Goal: Navigation & Orientation: Find specific page/section

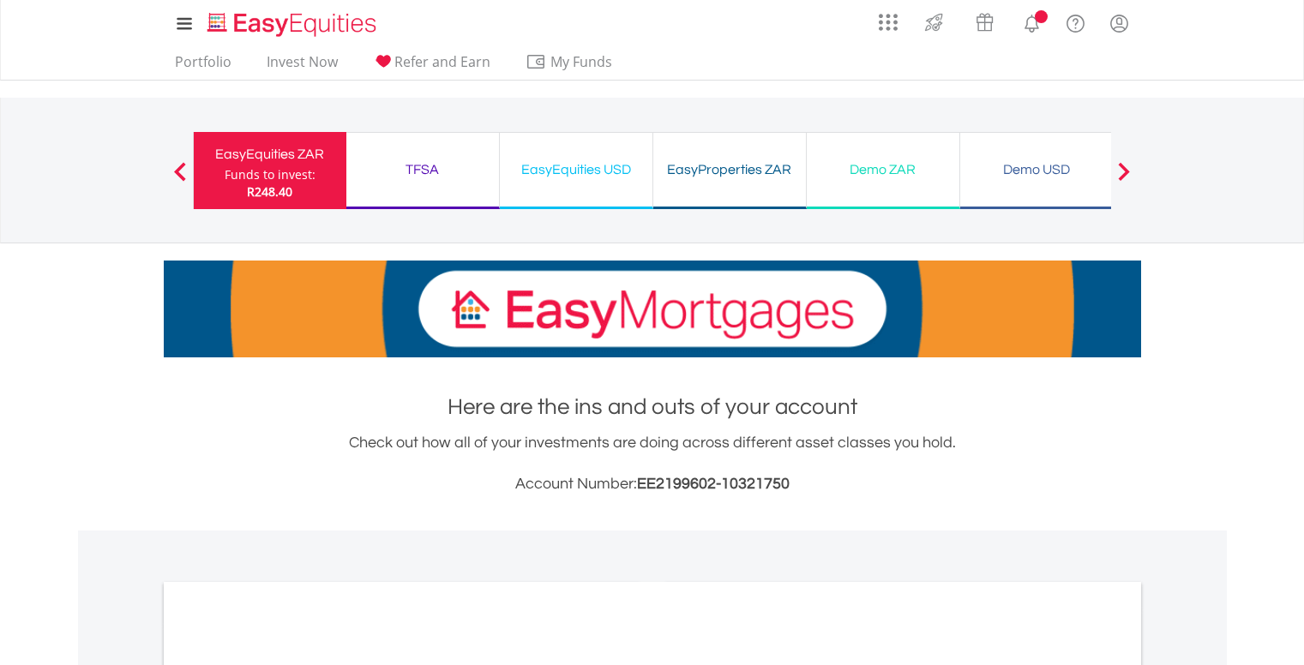
scroll to position [514, 0]
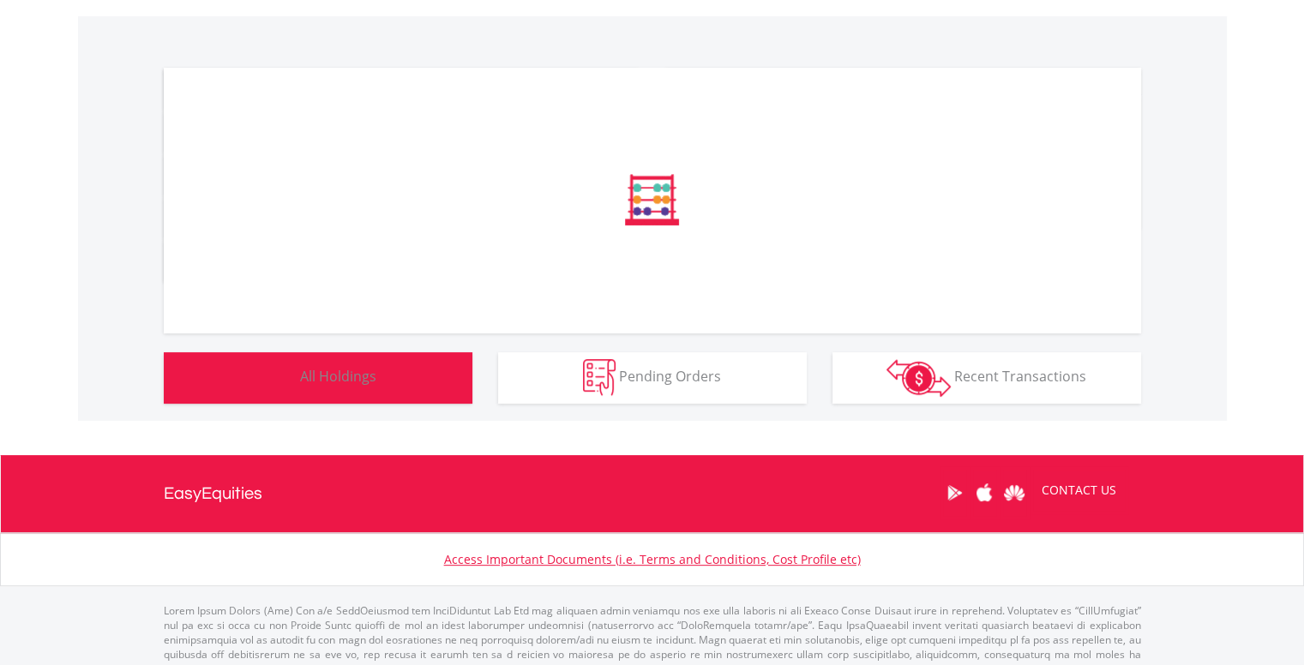
click at [350, 376] on span "All Holdings" at bounding box center [338, 376] width 76 height 19
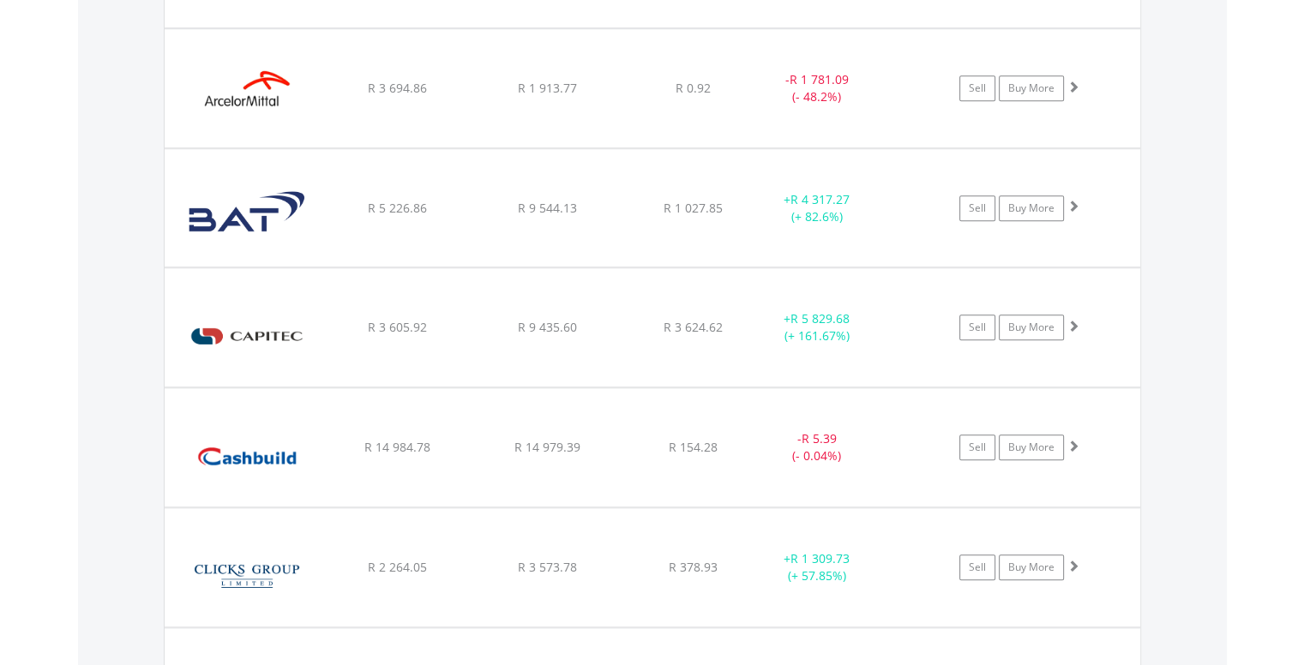
scroll to position [1338, 0]
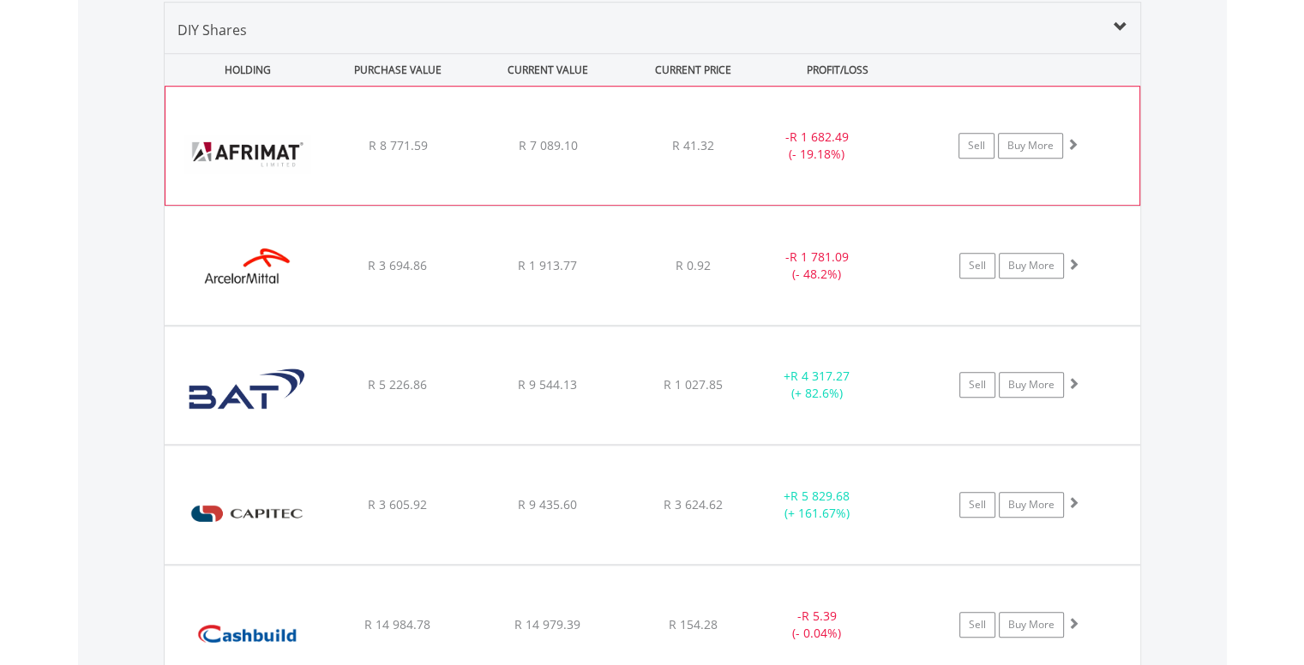
click at [1080, 133] on div "Sell Buy More" at bounding box center [1026, 146] width 224 height 26
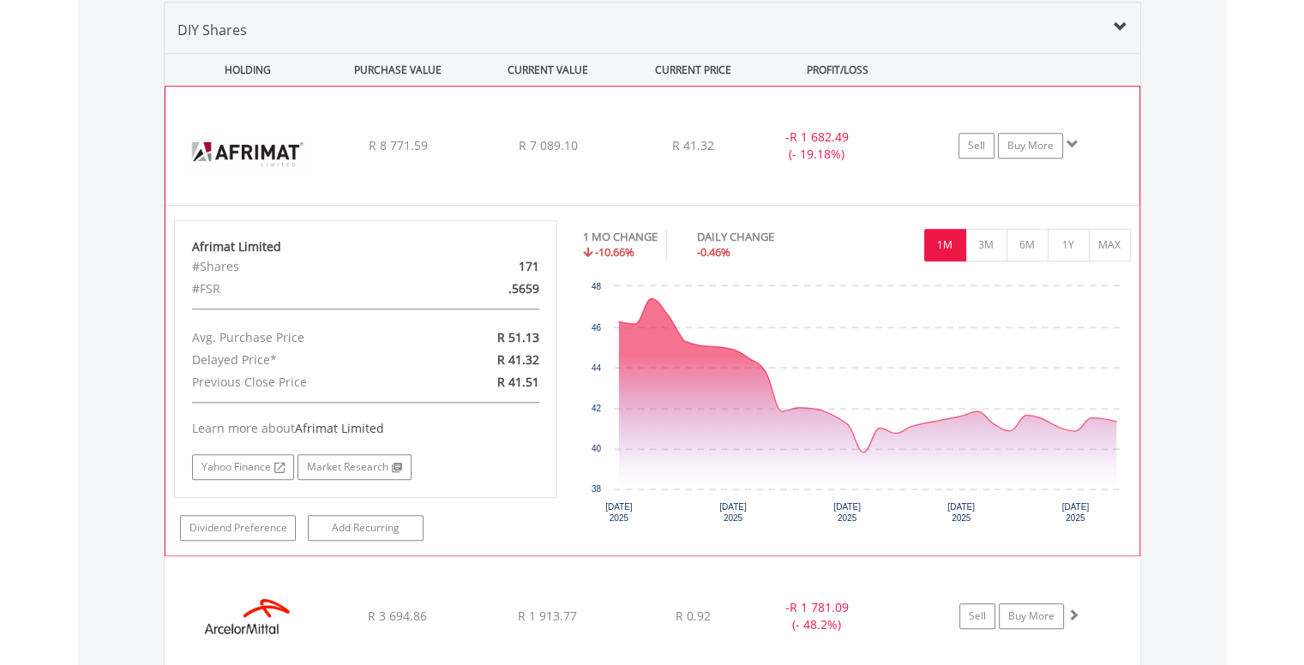
click at [1080, 133] on div "Sell Buy More" at bounding box center [1026, 146] width 224 height 26
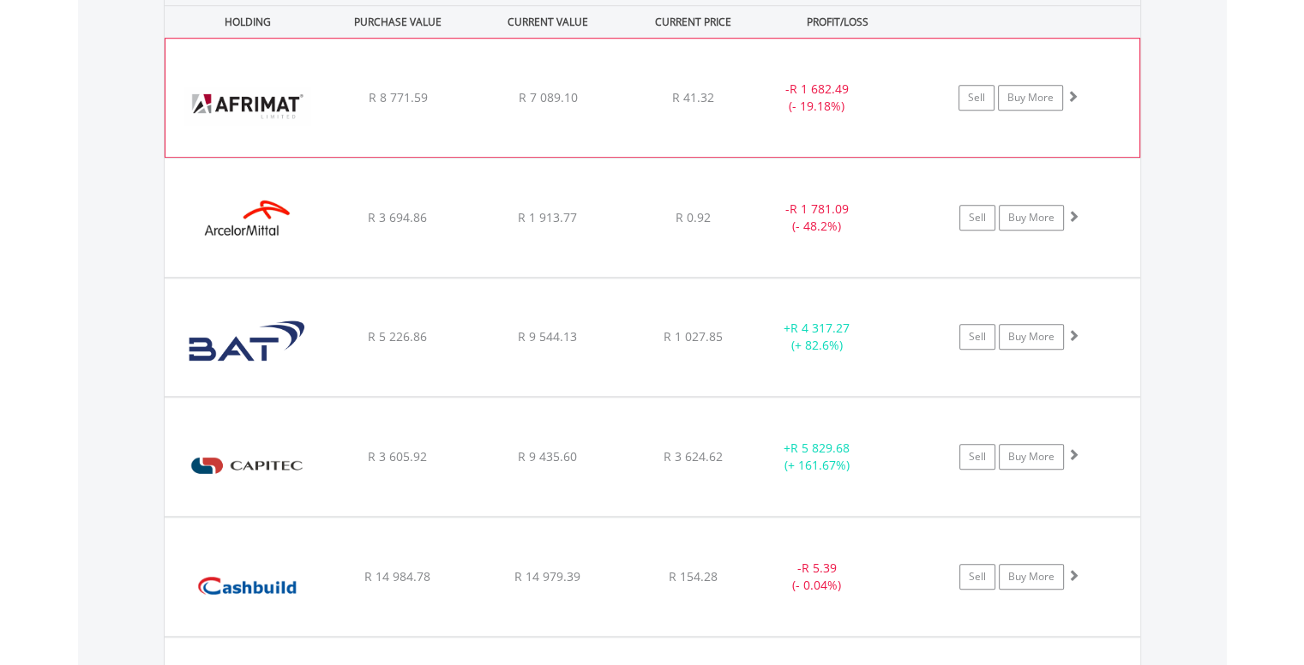
scroll to position [1423, 0]
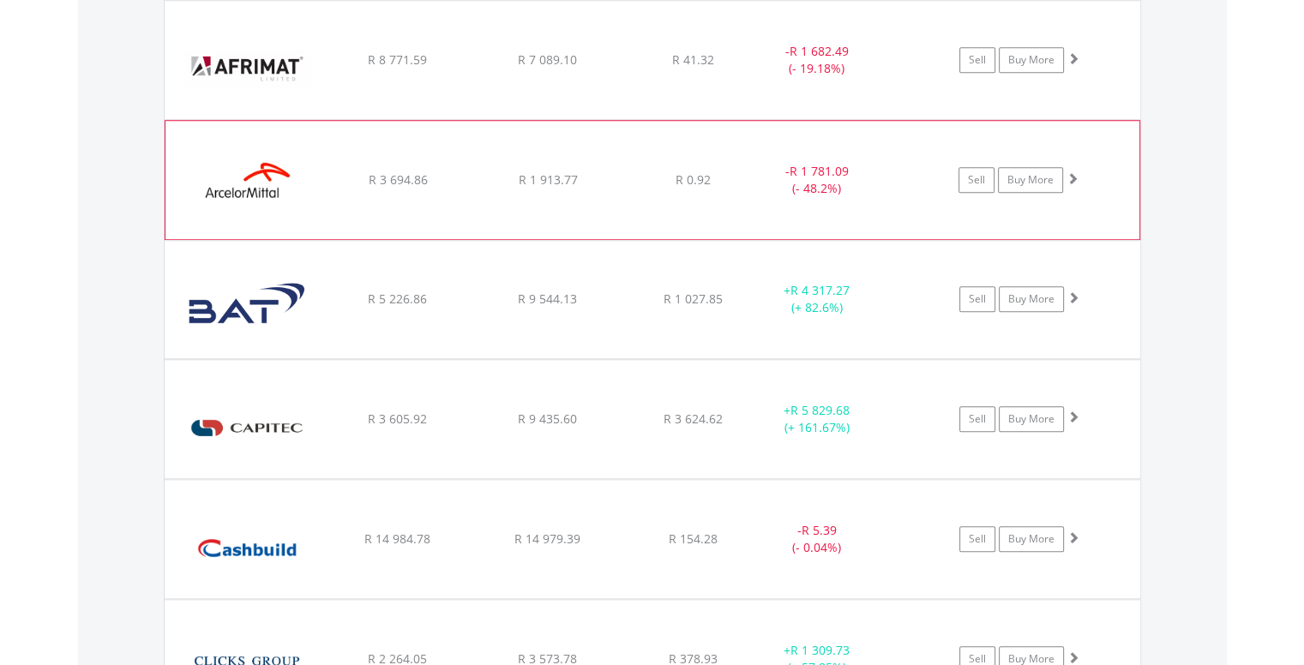
click at [1068, 177] on span at bounding box center [1072, 178] width 12 height 12
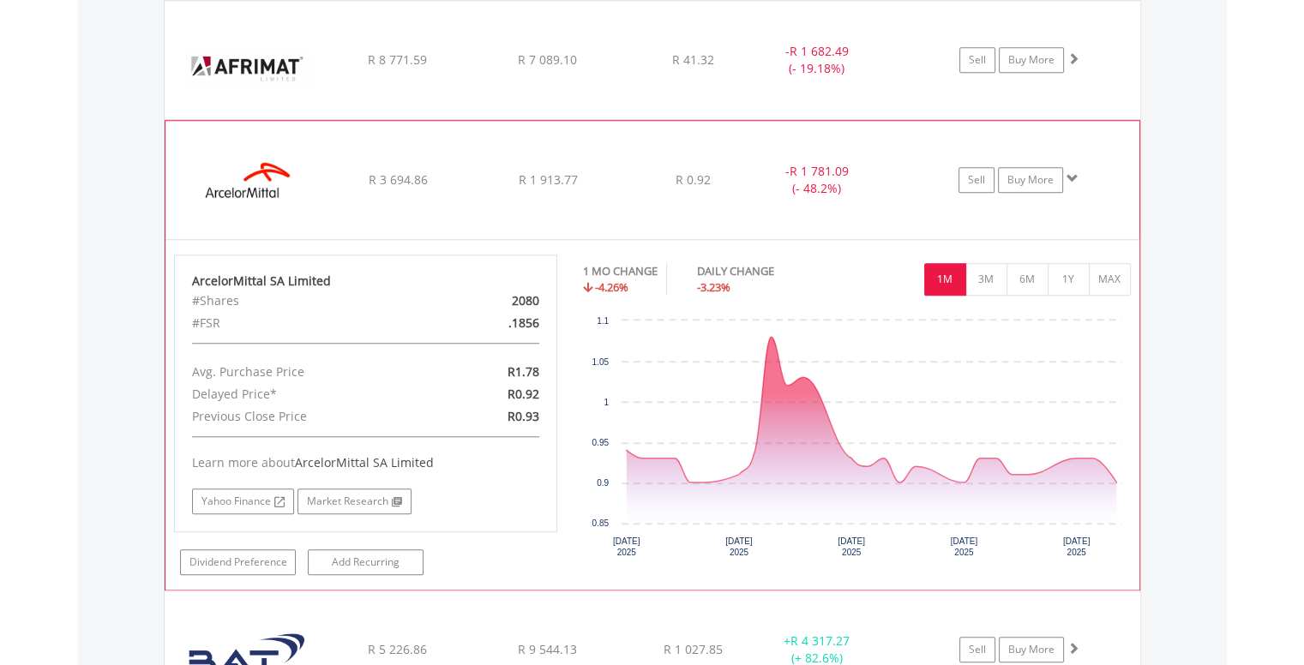
click at [1070, 175] on span at bounding box center [1072, 178] width 12 height 12
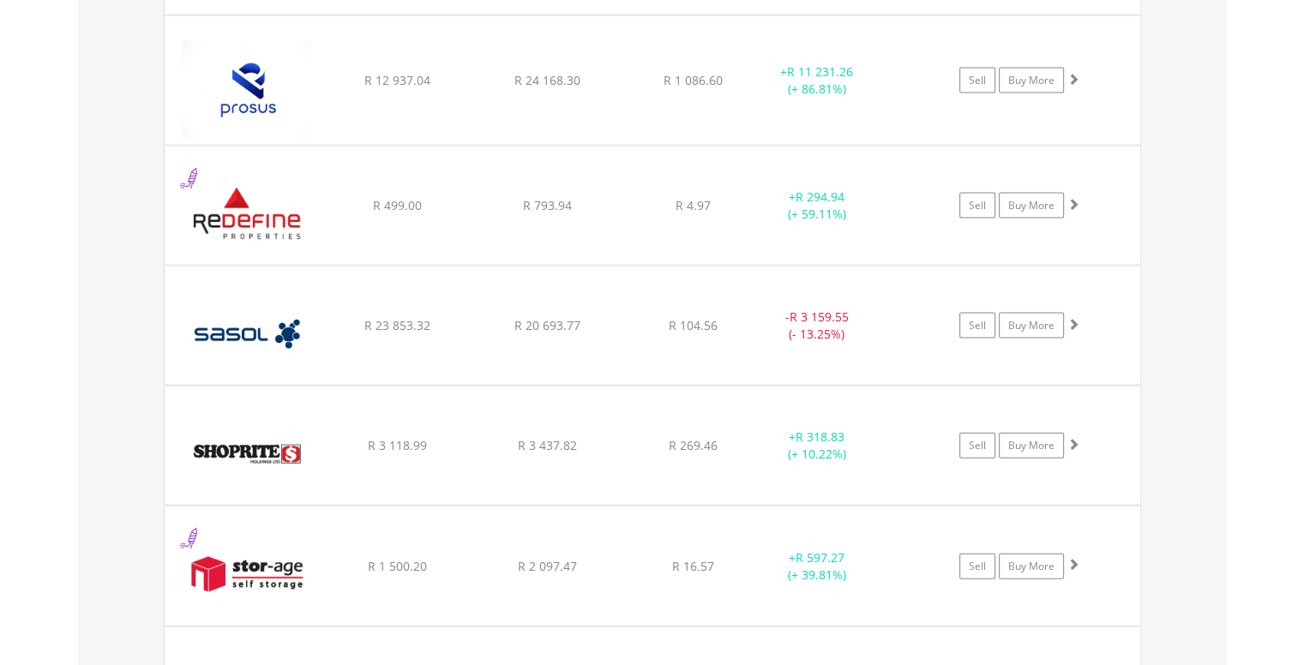
scroll to position [3737, 0]
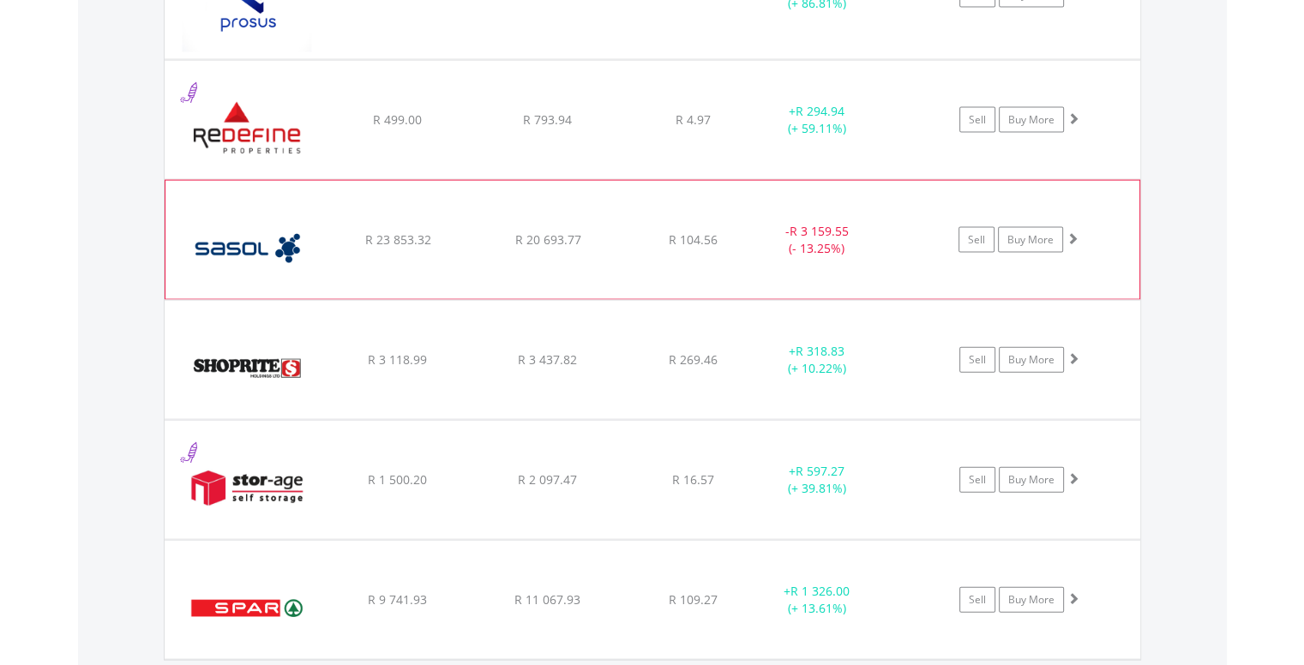
click at [1072, 232] on span at bounding box center [1072, 238] width 12 height 12
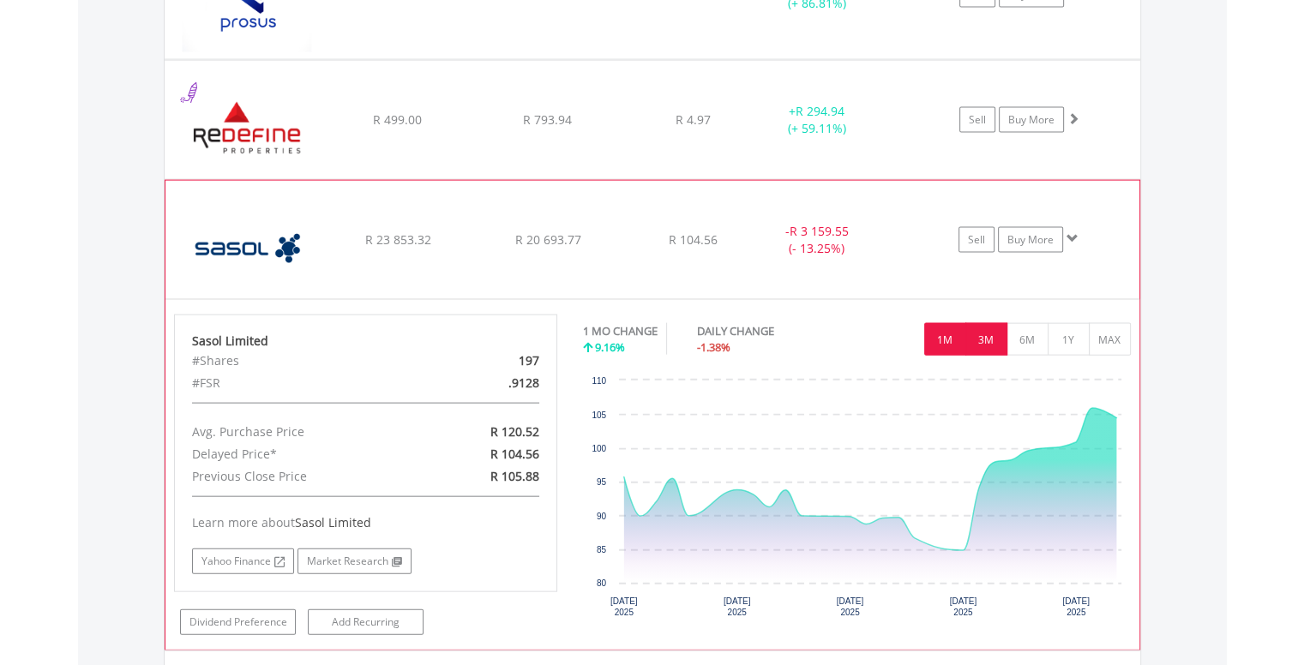
click at [990, 330] on button "3M" at bounding box center [986, 339] width 42 height 33
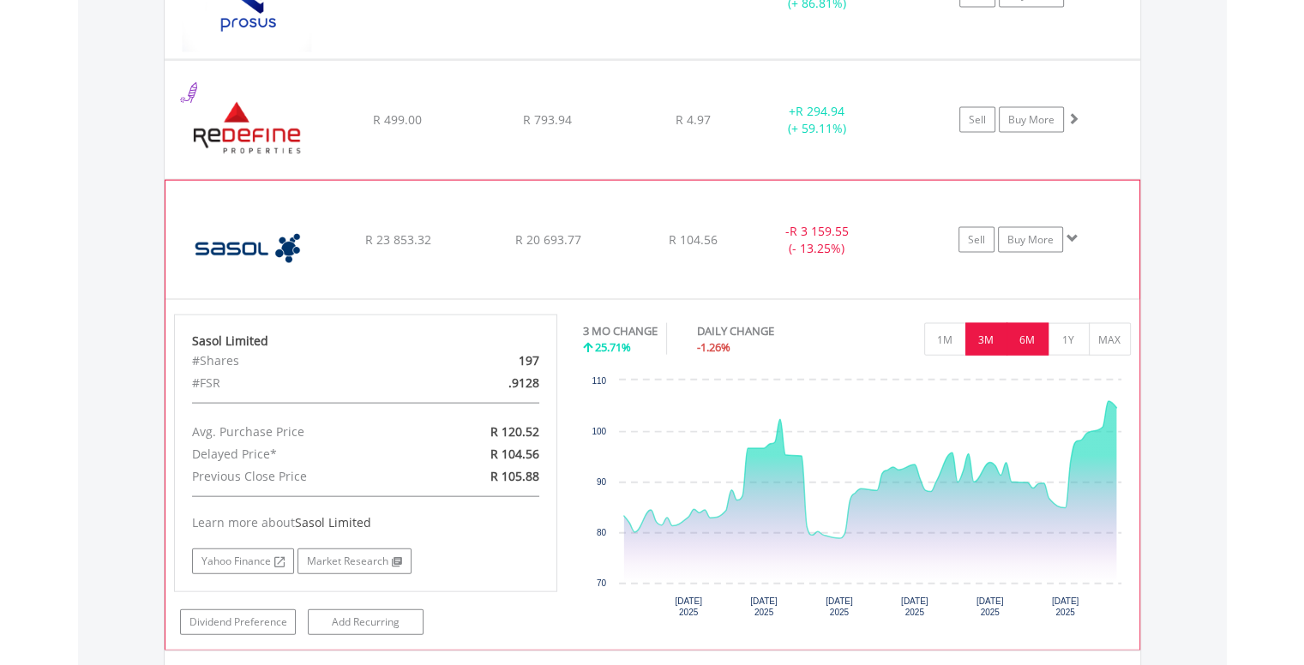
click at [1021, 330] on button "6M" at bounding box center [1027, 339] width 42 height 33
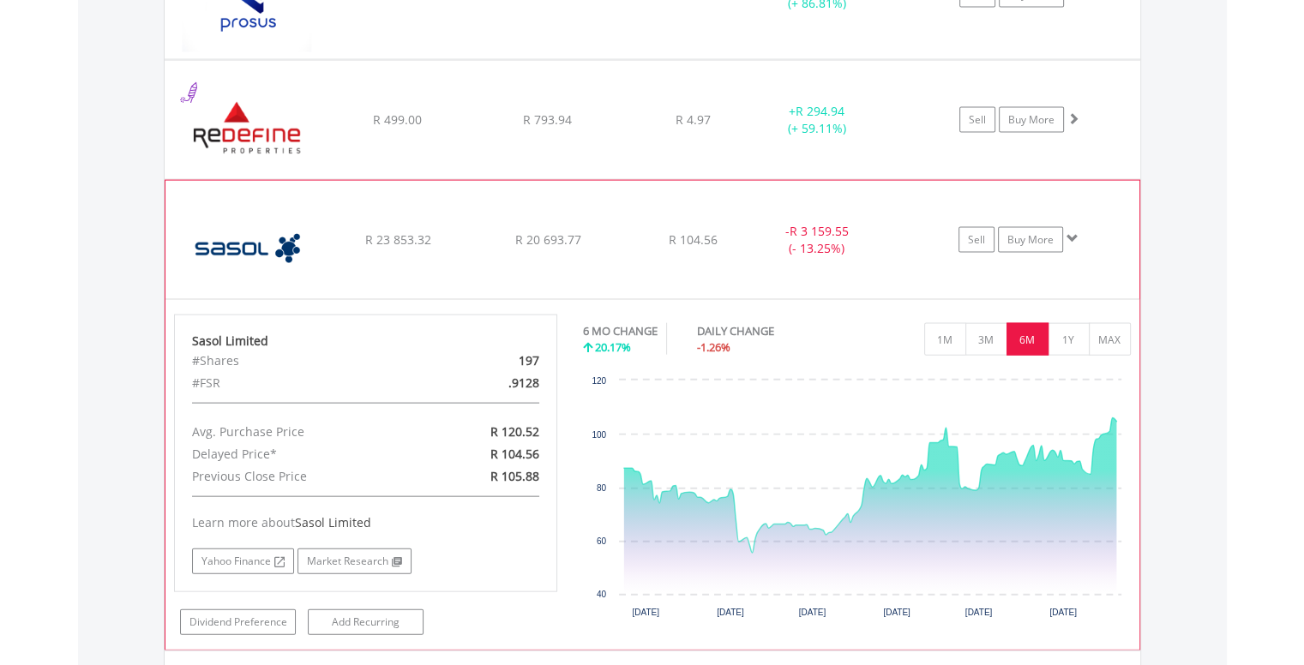
click at [1073, 234] on span at bounding box center [1072, 238] width 12 height 12
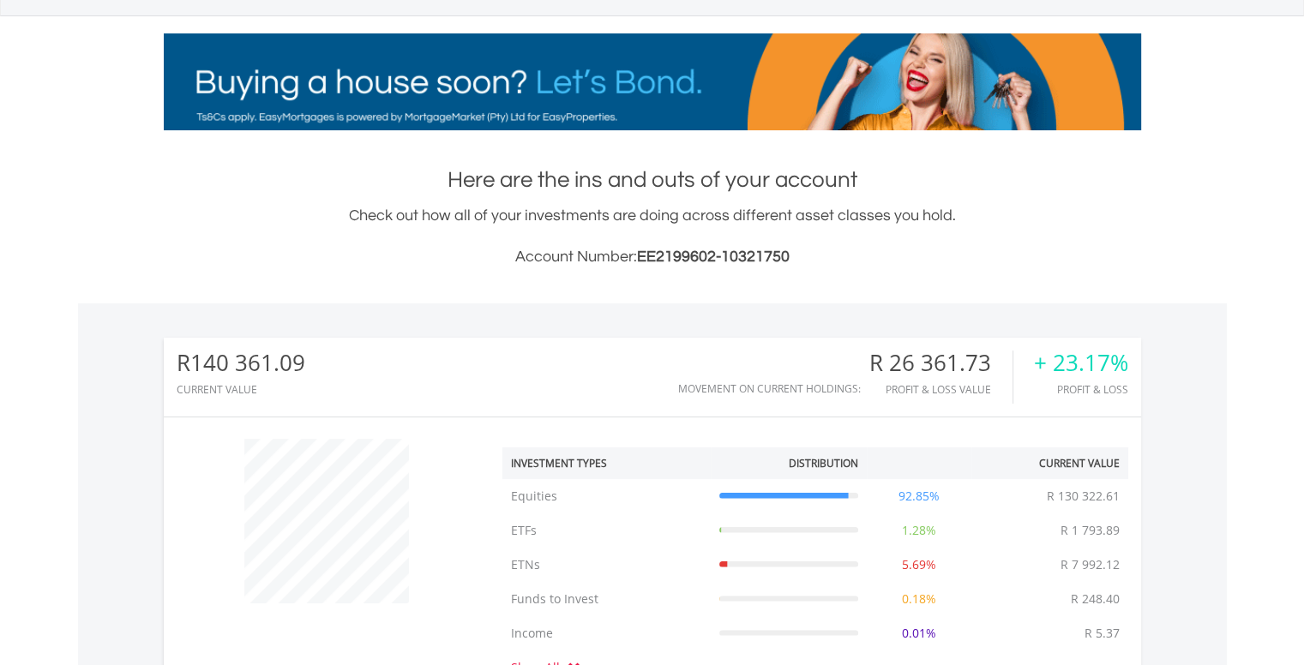
scroll to position [0, 0]
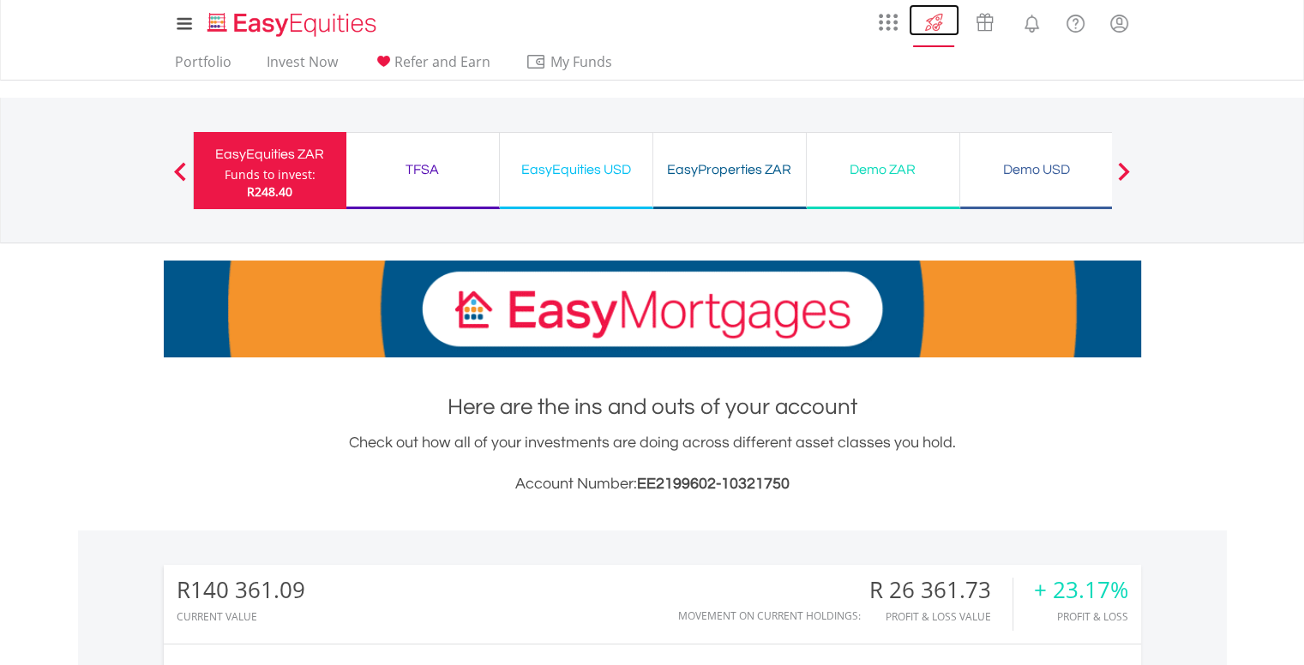
click at [932, 14] on img at bounding box center [934, 22] width 28 height 27
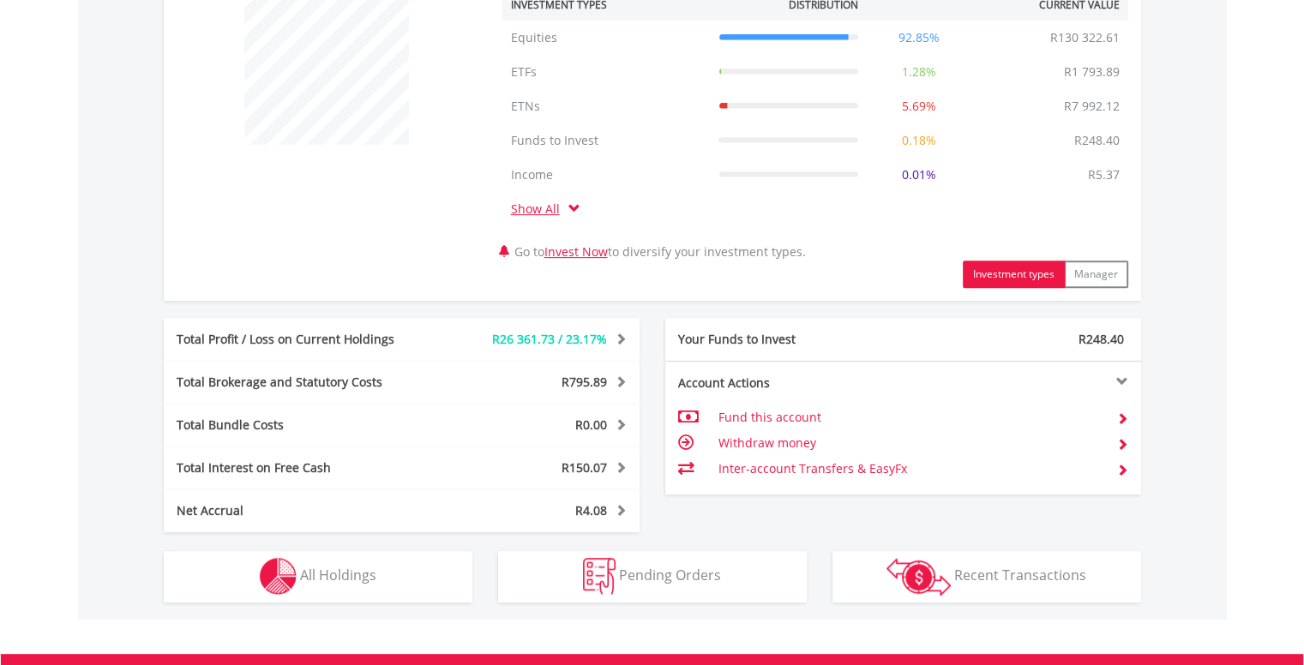
scroll to position [920, 0]
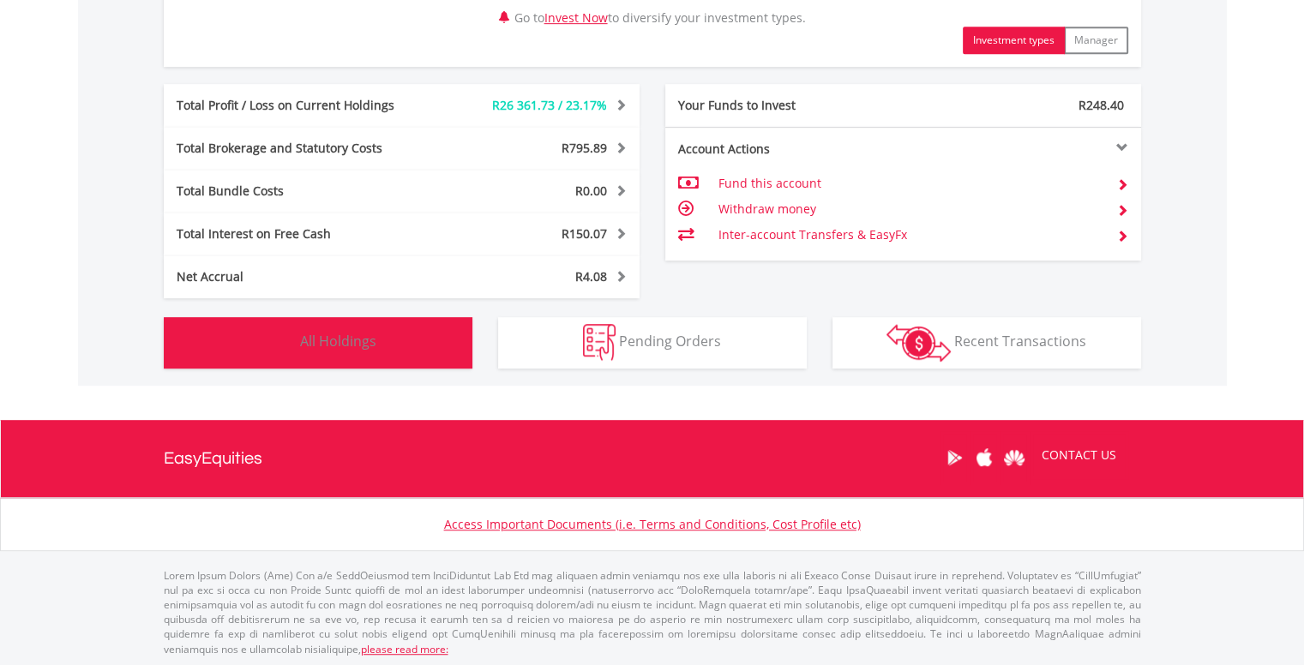
click at [375, 341] on span "All Holdings" at bounding box center [338, 341] width 76 height 19
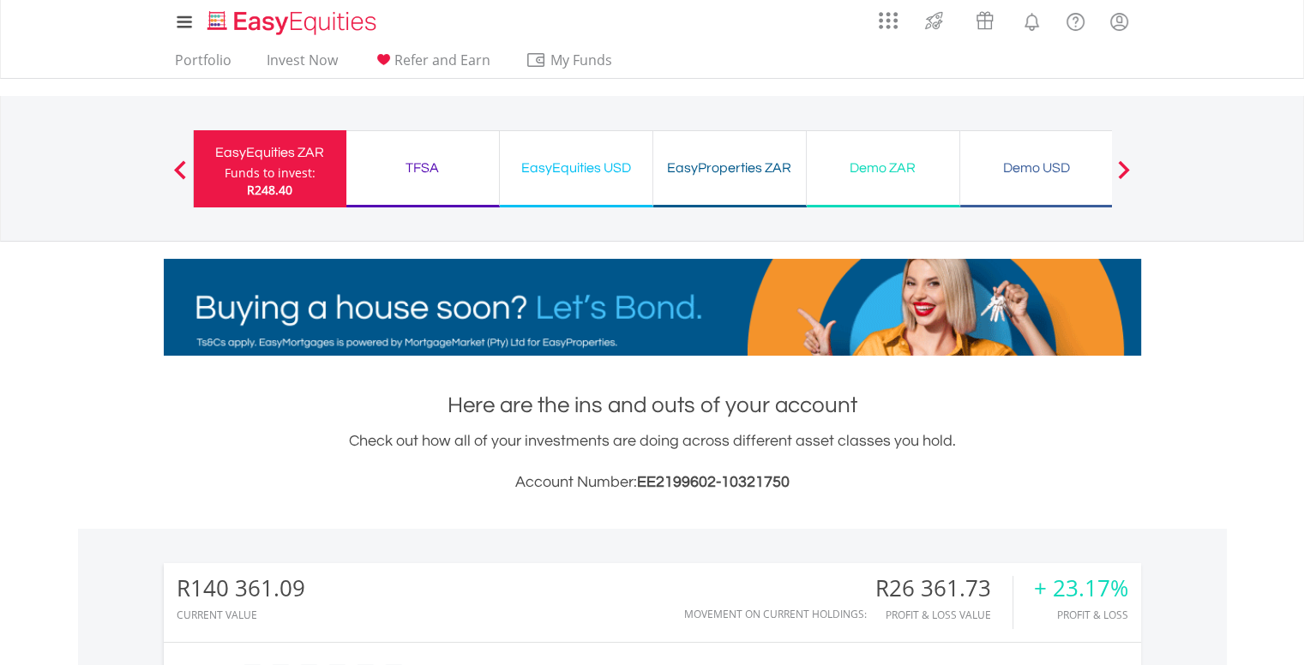
scroll to position [0, 0]
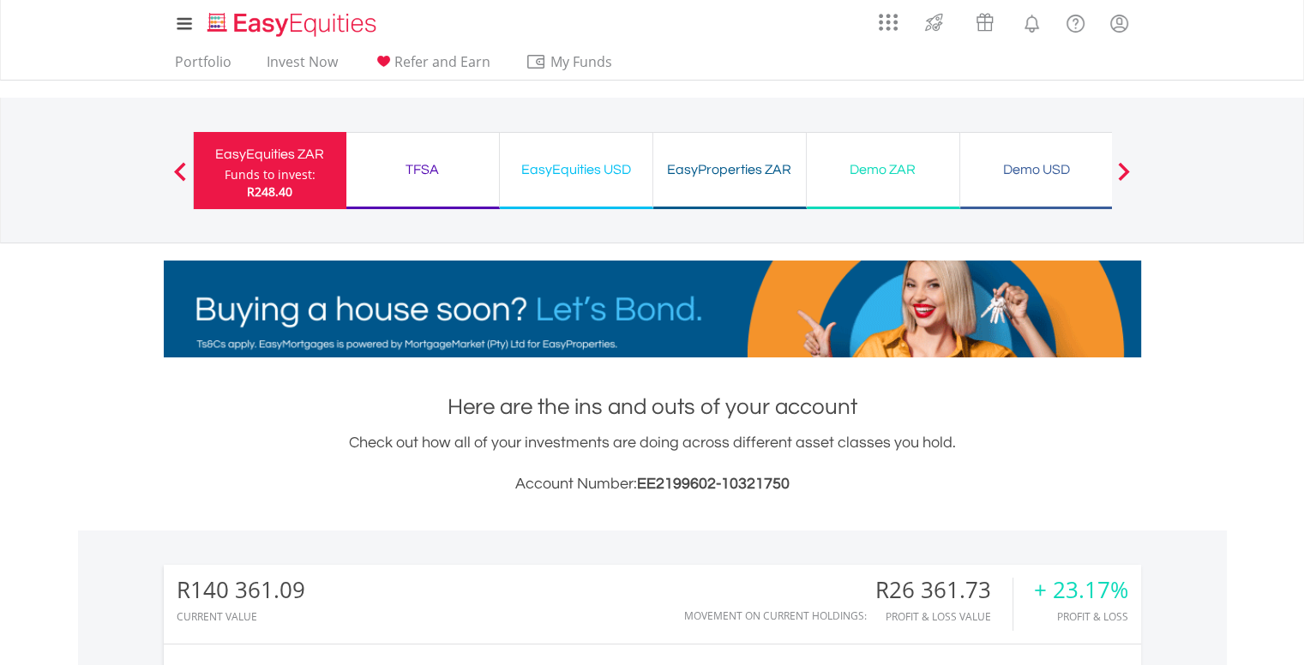
click at [741, 165] on div "EasyProperties ZAR" at bounding box center [729, 170] width 132 height 24
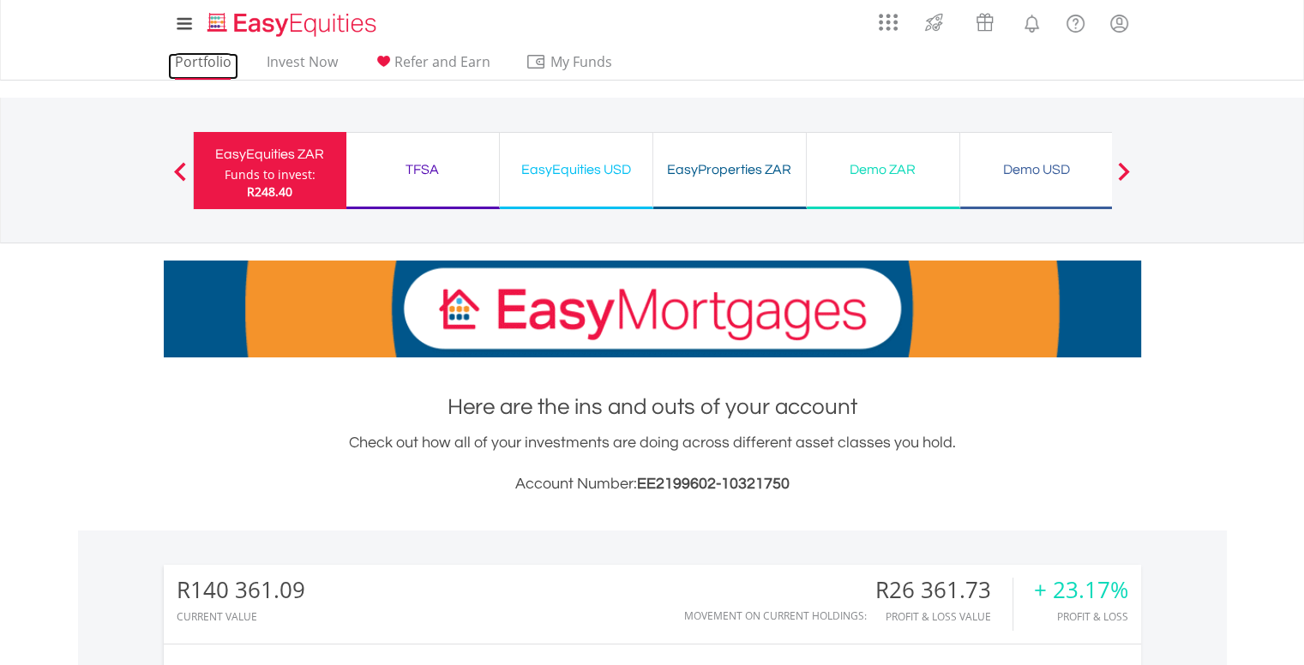
click at [197, 69] on link "Portfolio" at bounding box center [203, 66] width 70 height 27
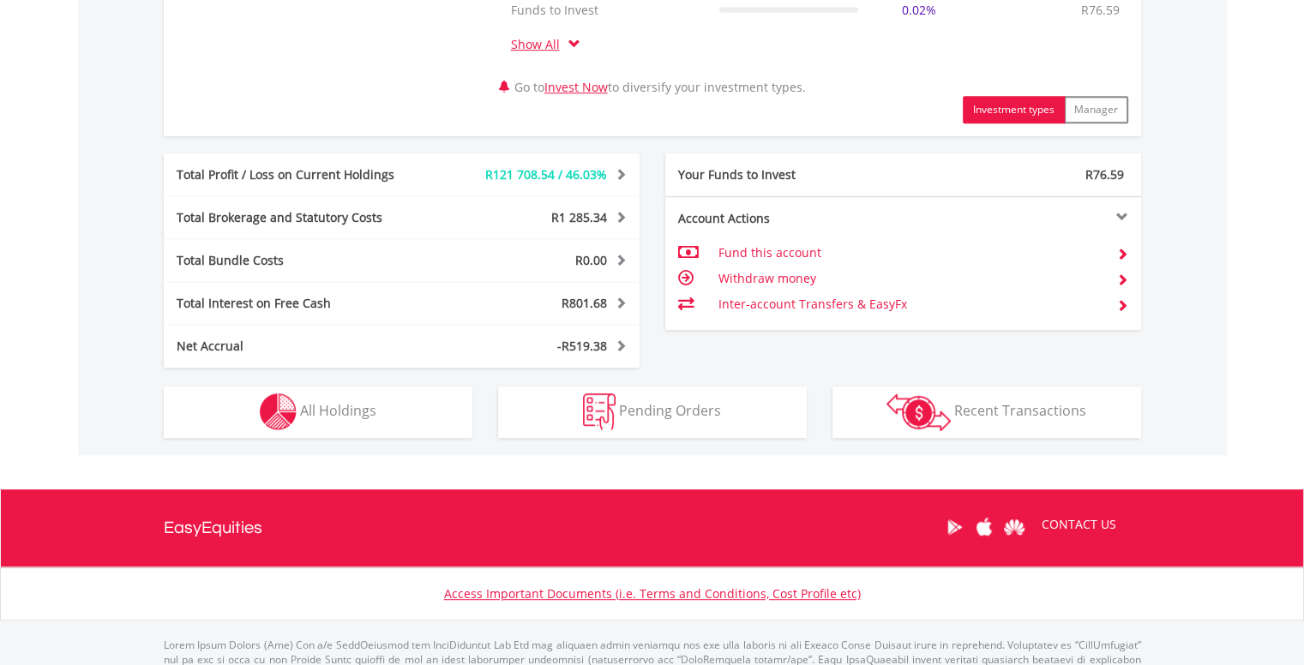
scroll to position [857, 0]
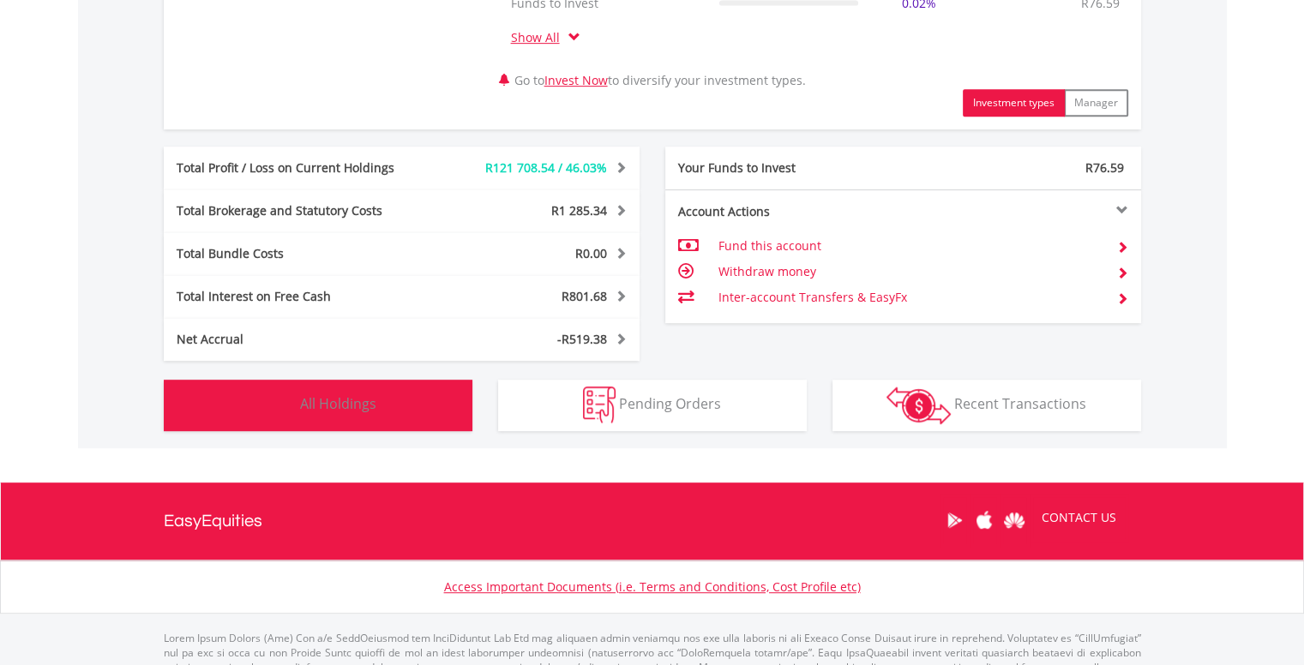
click at [352, 405] on span "All Holdings" at bounding box center [338, 403] width 76 height 19
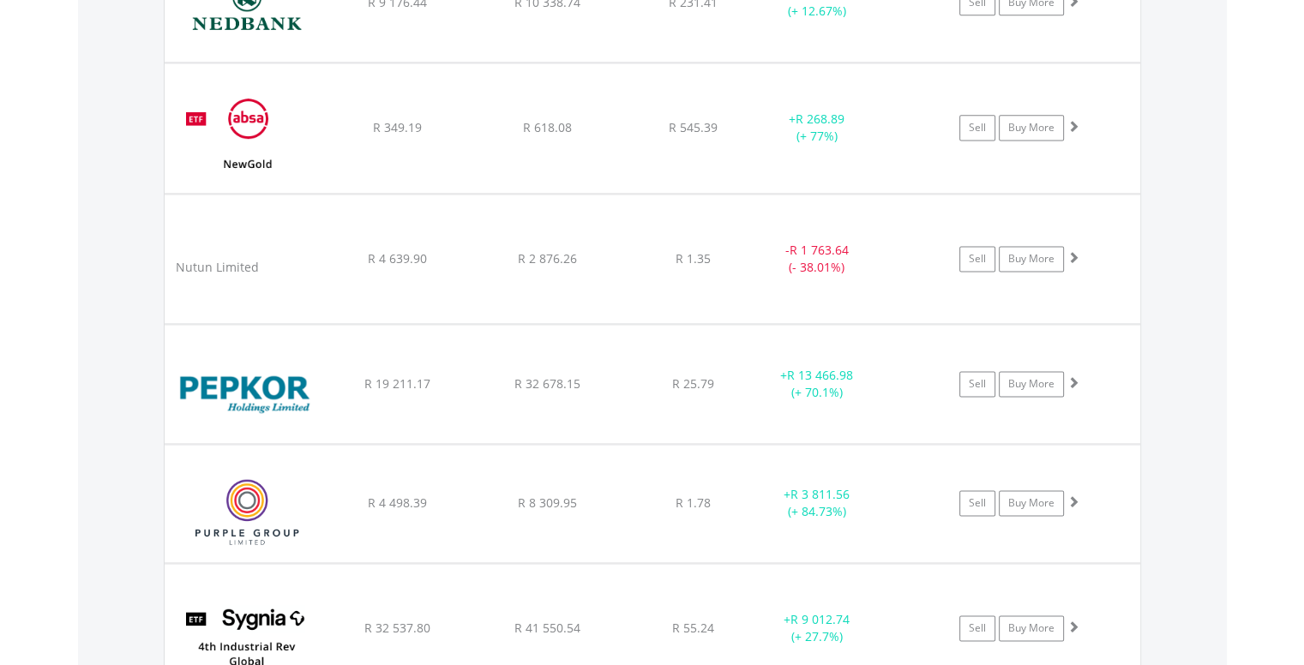
scroll to position [2366, 0]
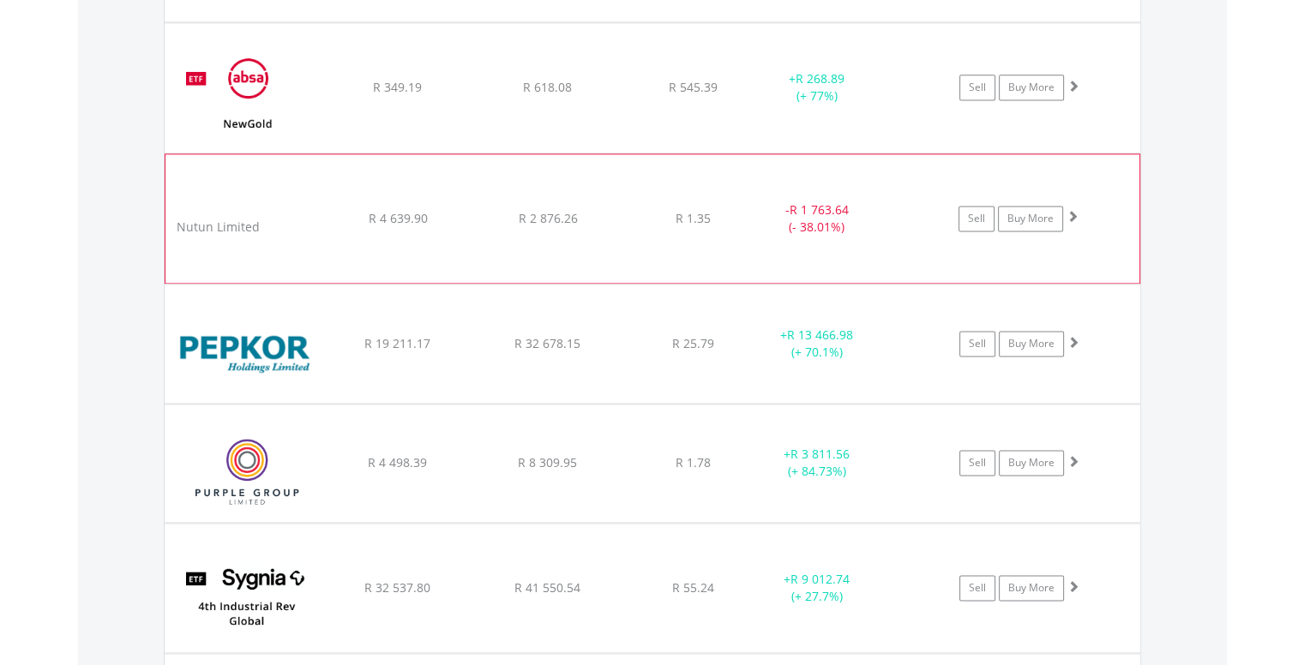
click at [1072, 210] on span at bounding box center [1072, 216] width 12 height 12
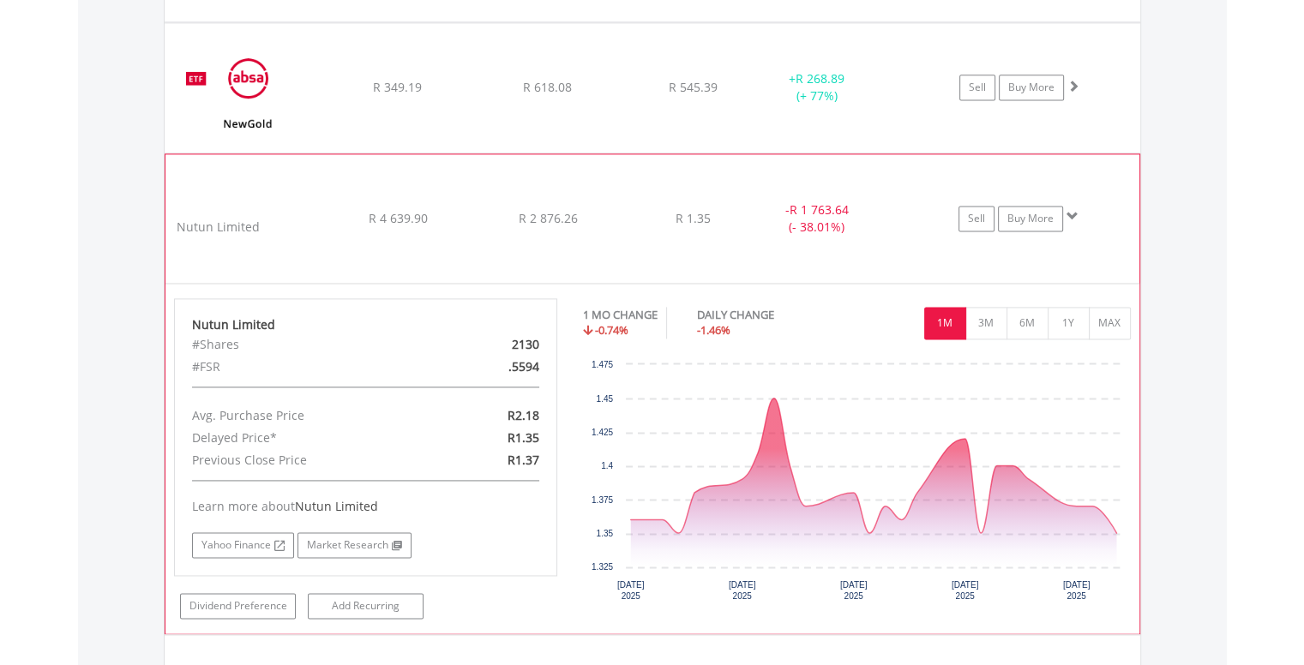
click at [1069, 210] on span at bounding box center [1072, 216] width 12 height 12
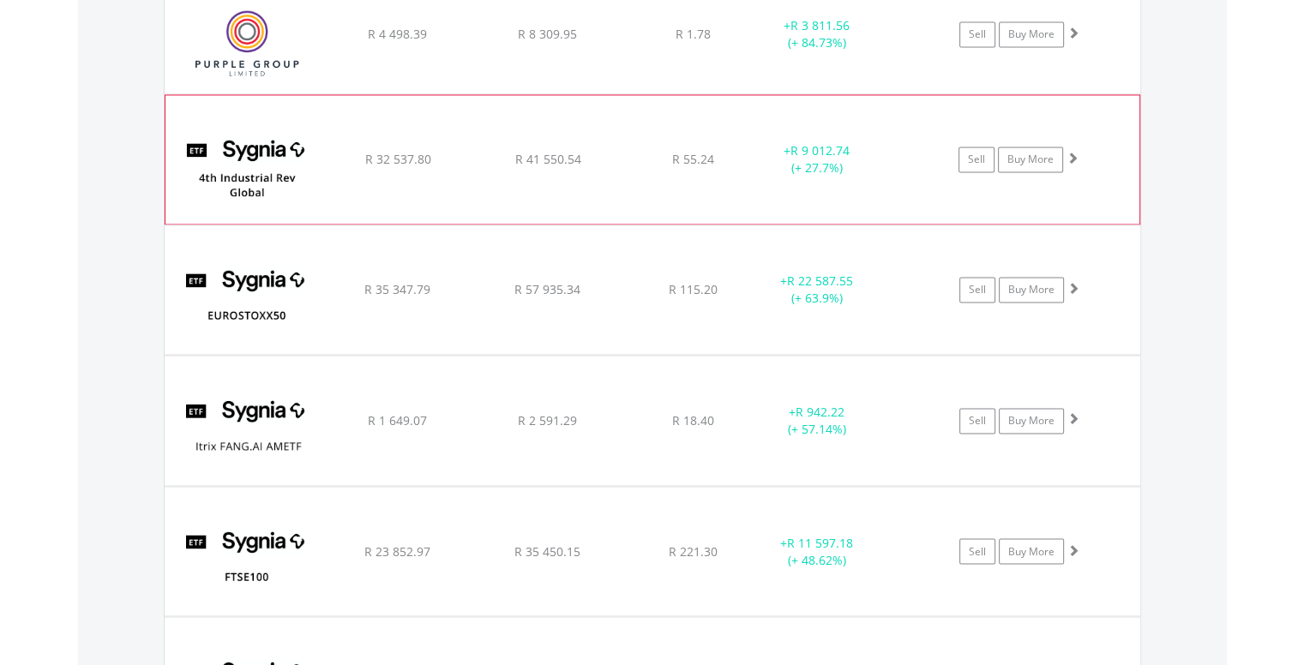
scroll to position [2623, 0]
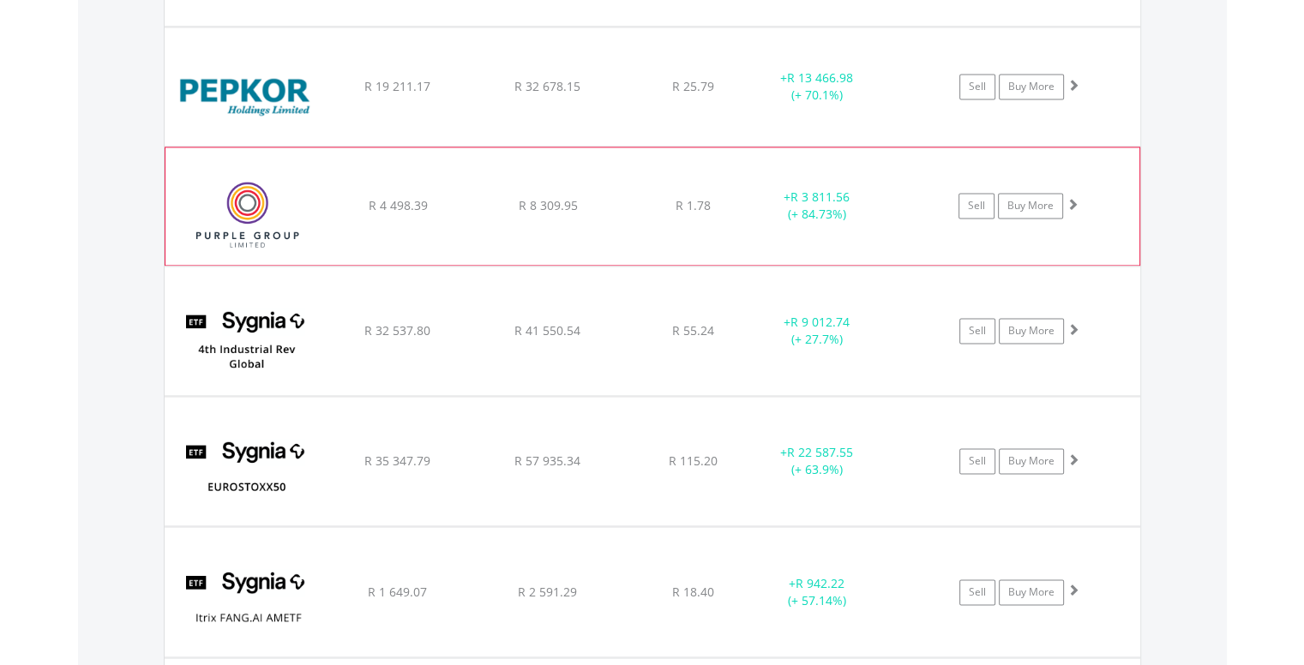
click at [1076, 201] on span at bounding box center [1072, 204] width 12 height 12
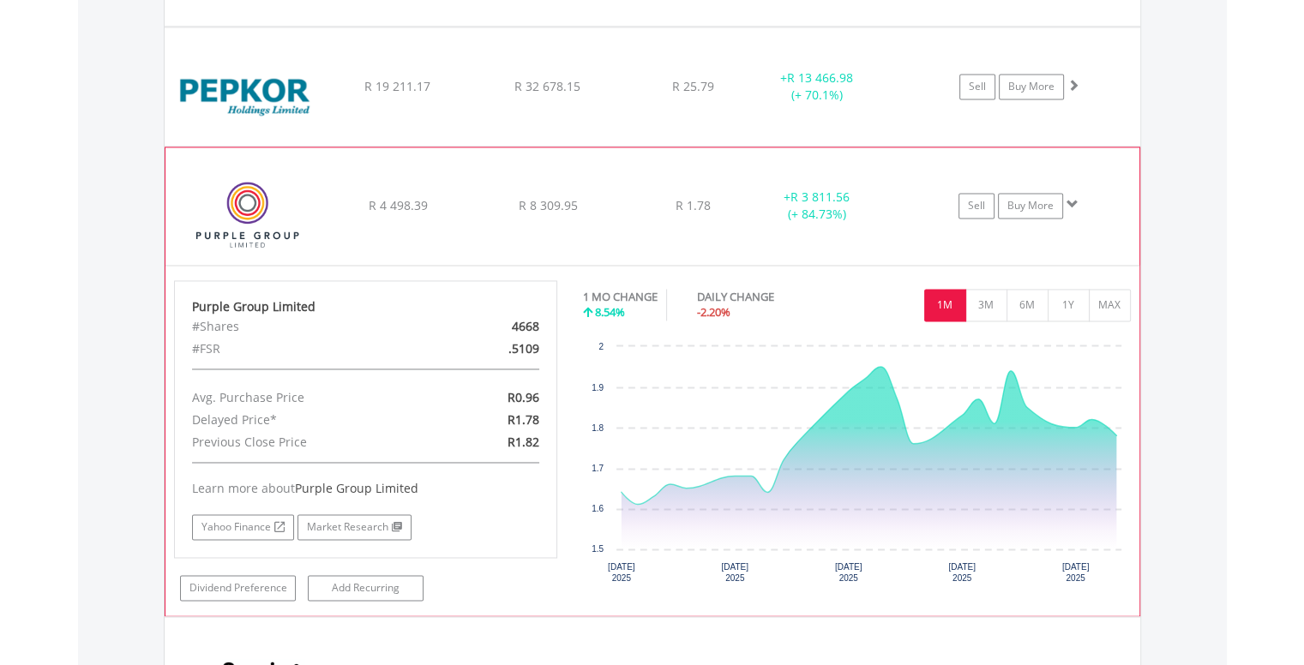
click at [1076, 201] on span at bounding box center [1072, 204] width 12 height 12
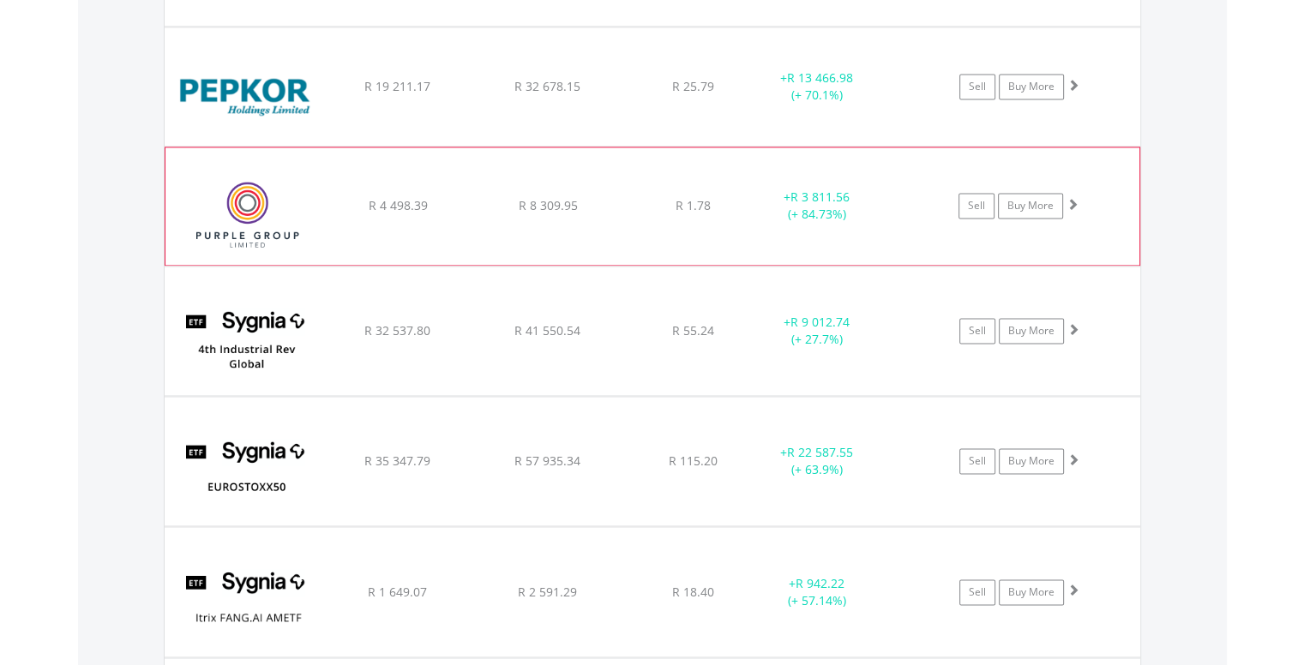
click at [1076, 201] on span at bounding box center [1072, 204] width 12 height 12
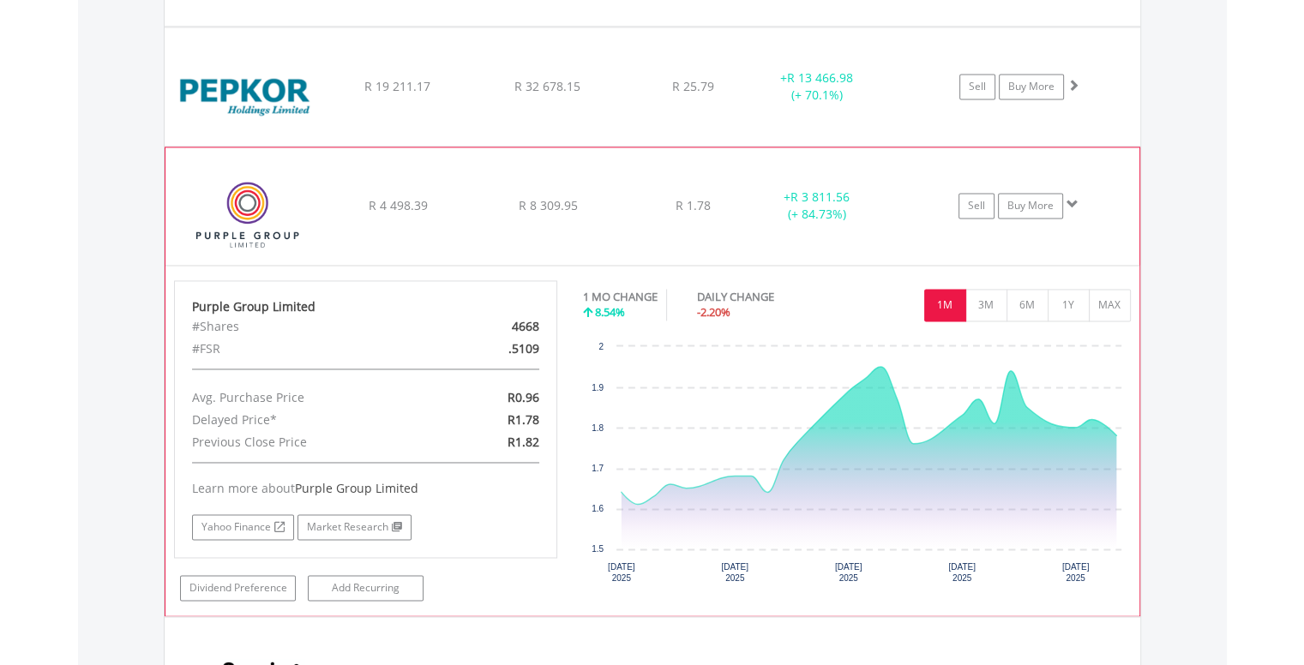
click at [1071, 201] on span at bounding box center [1072, 204] width 12 height 12
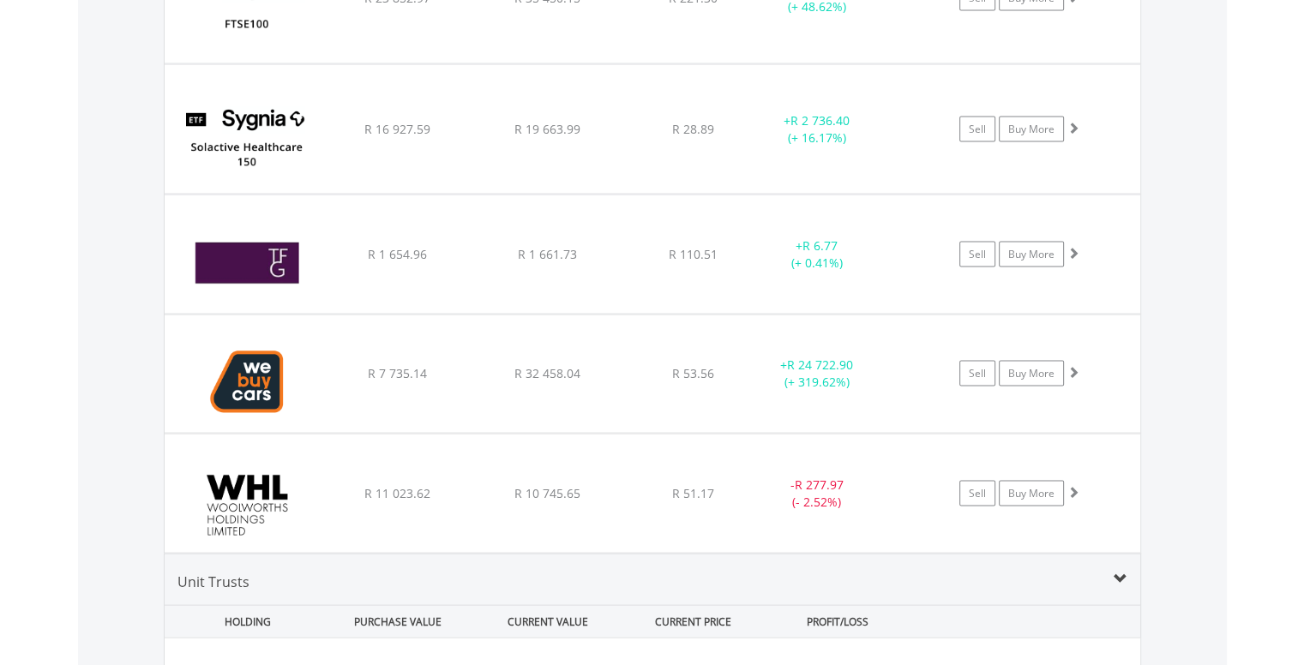
scroll to position [3480, 0]
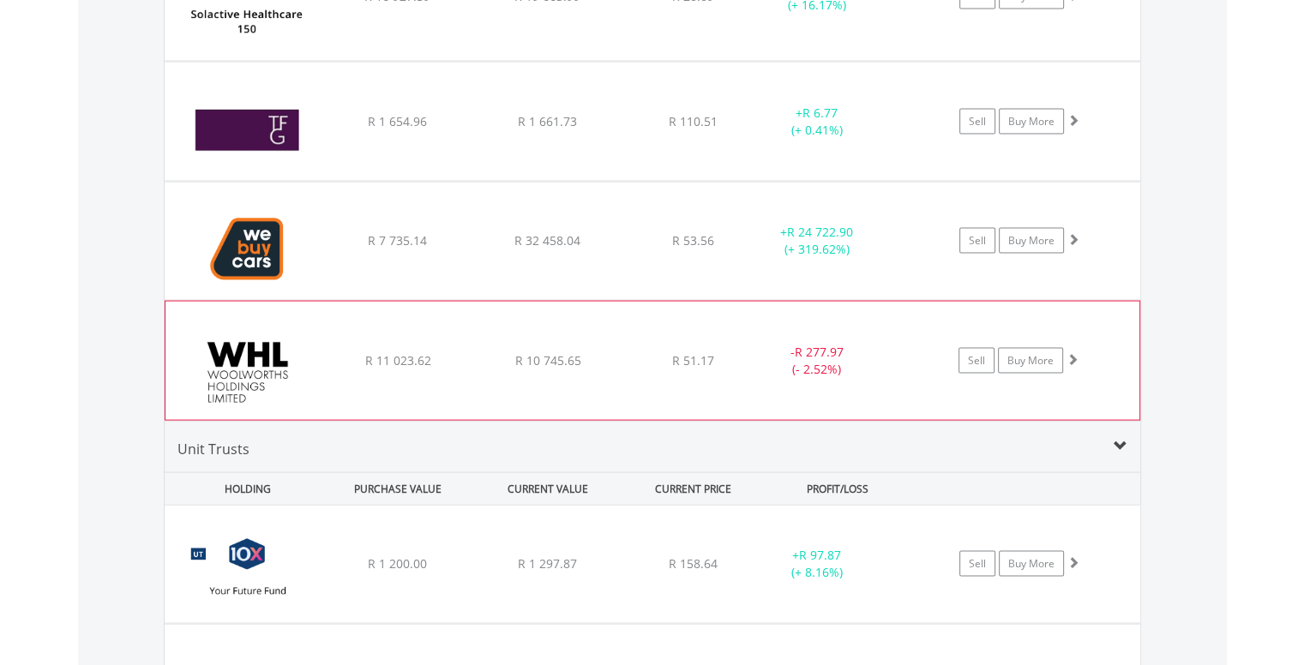
click at [1076, 353] on span at bounding box center [1072, 359] width 12 height 12
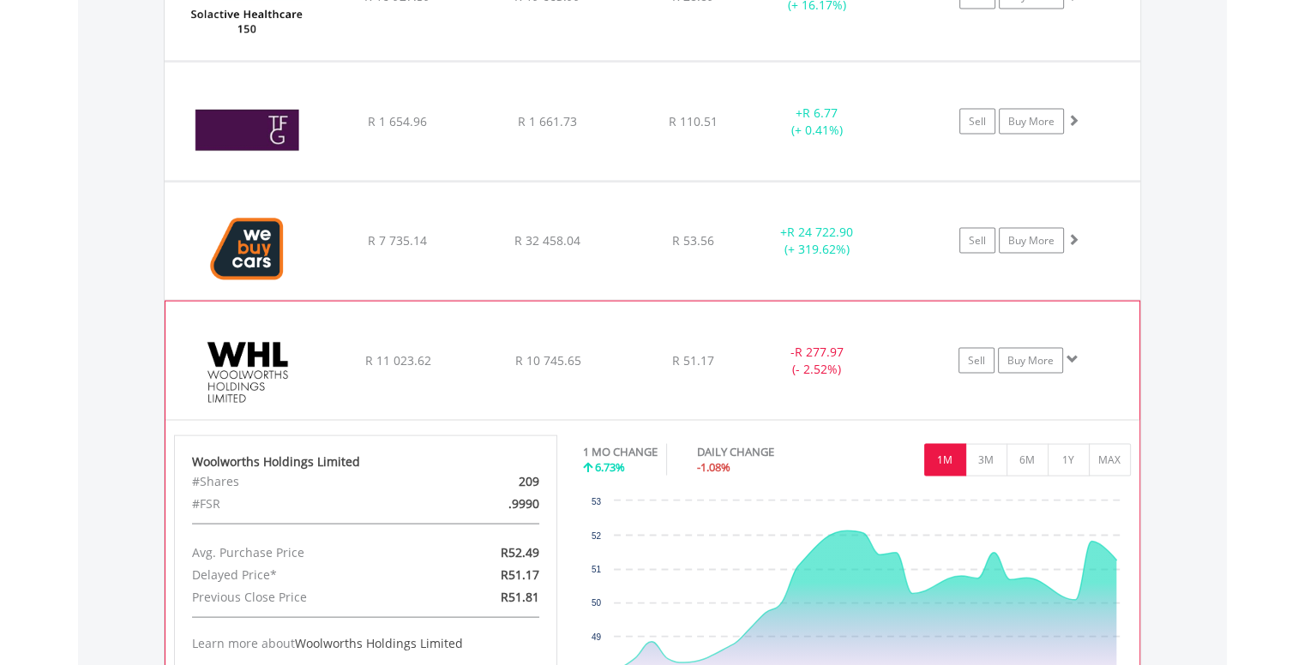
scroll to position [3652, 0]
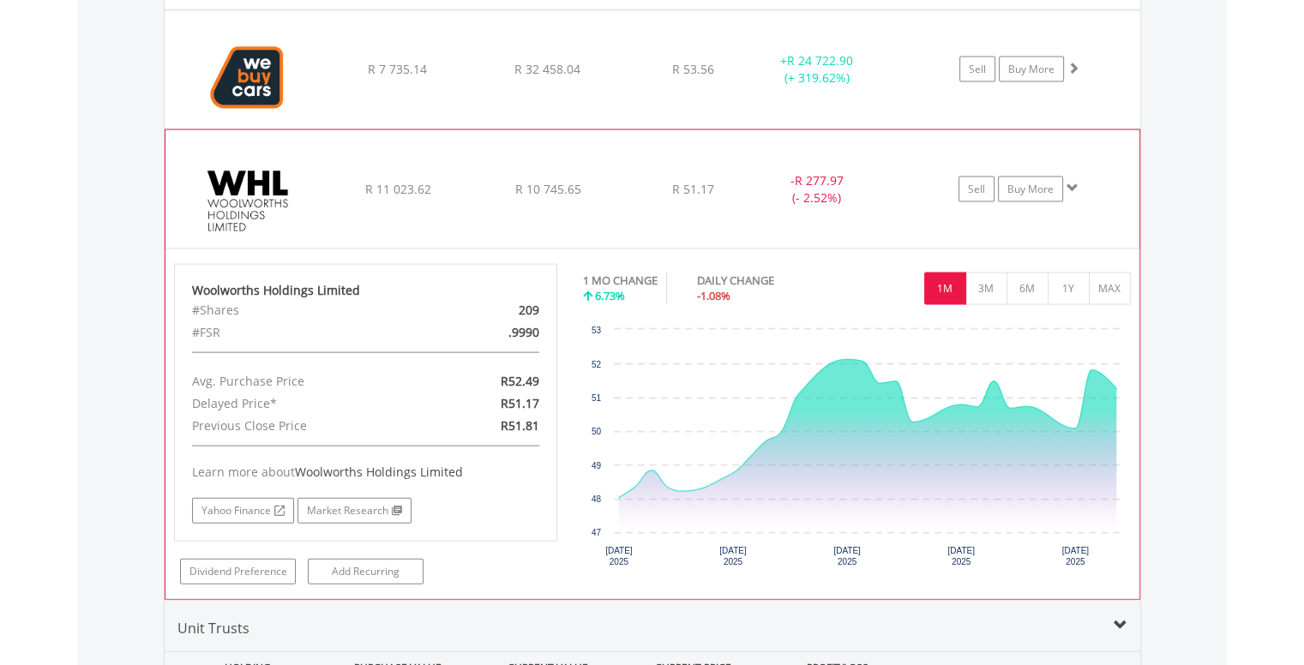
click at [1074, 182] on span at bounding box center [1072, 188] width 12 height 12
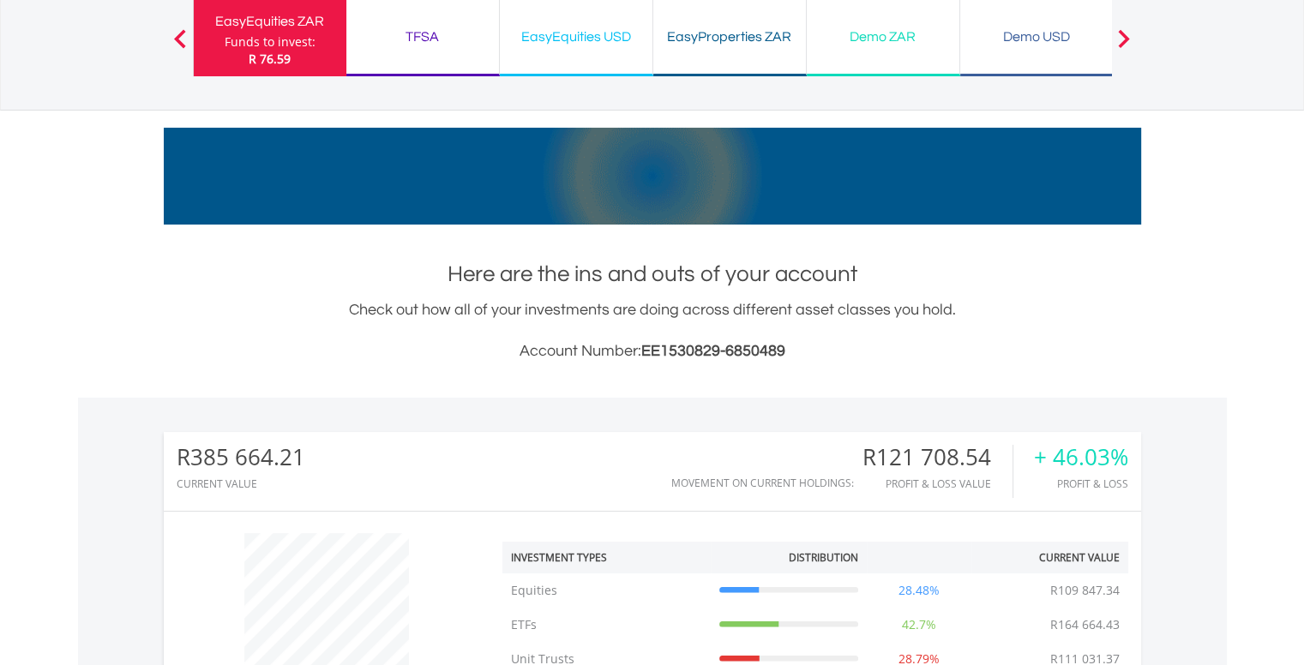
scroll to position [0, 0]
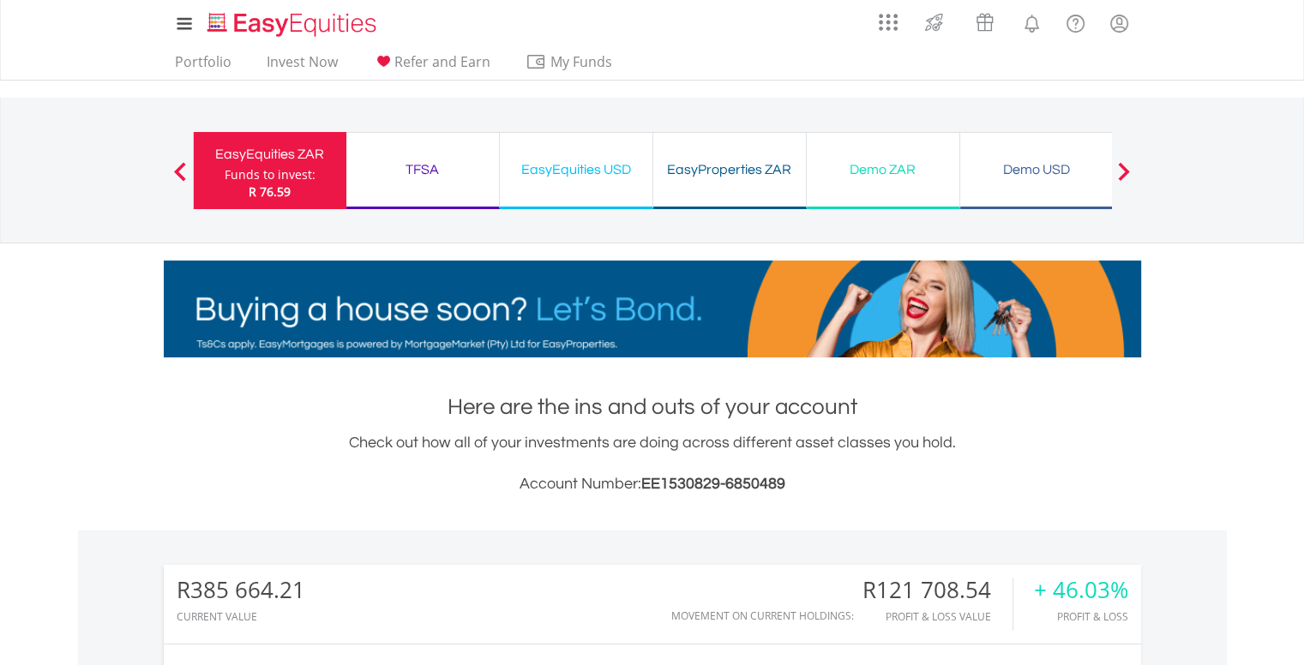
click at [712, 163] on div "EasyProperties ZAR" at bounding box center [729, 170] width 132 height 24
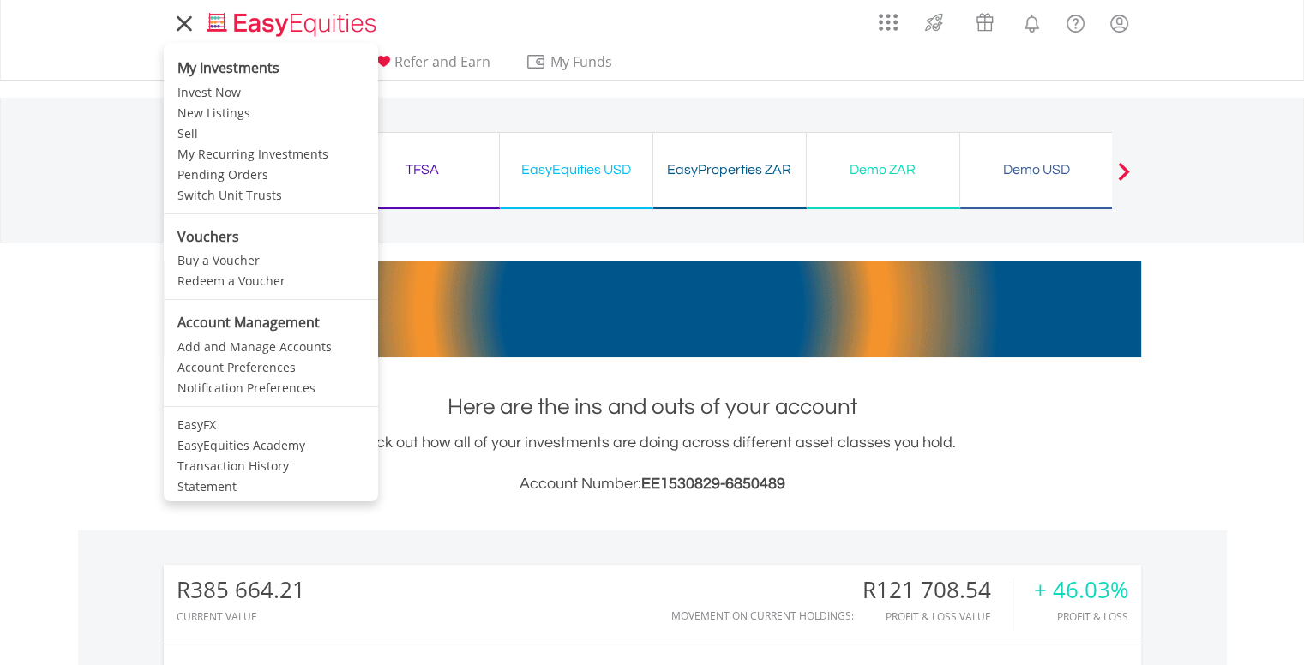
click at [192, 31] on icon at bounding box center [184, 23] width 24 height 21
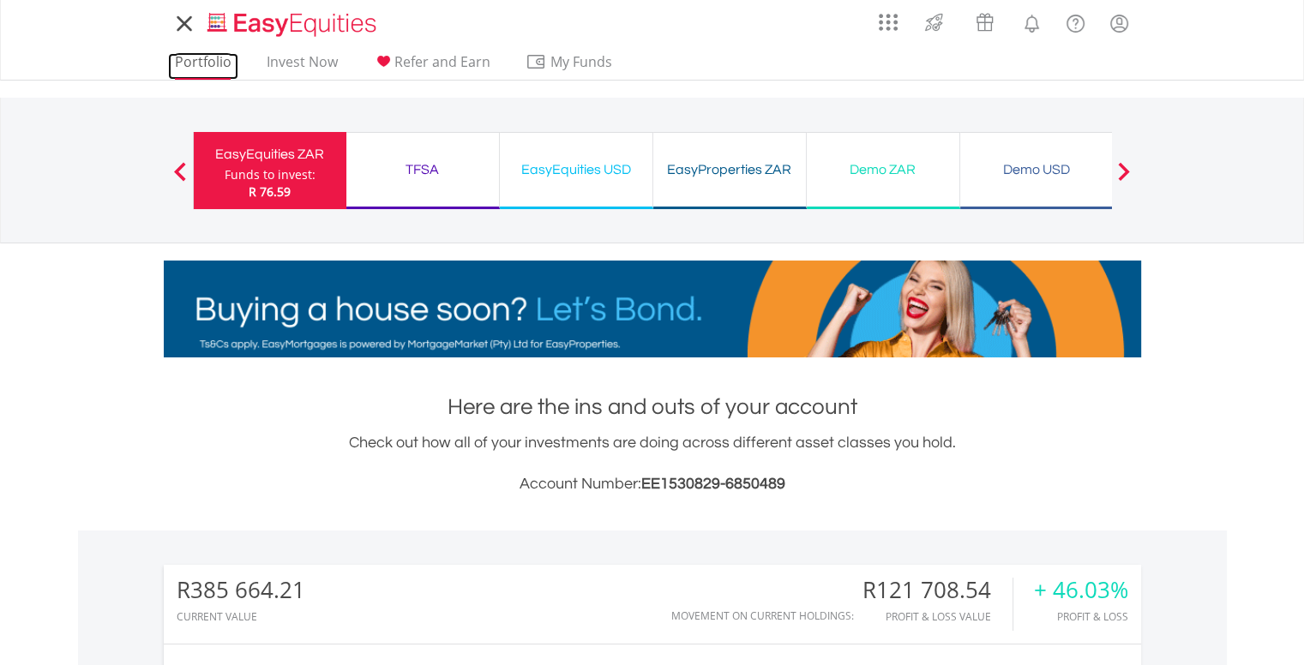
click at [192, 66] on link "Portfolio" at bounding box center [203, 66] width 70 height 27
